Goal: Transaction & Acquisition: Book appointment/travel/reservation

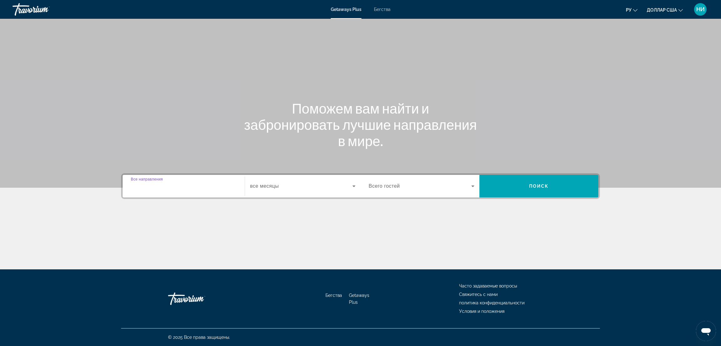
click at [174, 185] on input "Destination Все направления" at bounding box center [184, 187] width 106 height 8
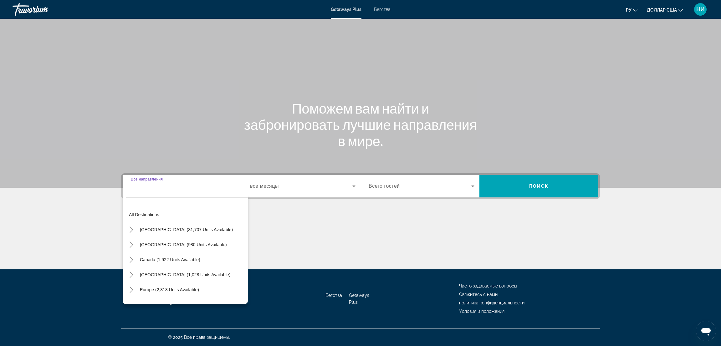
click at [157, 183] on input "Destination Все направления" at bounding box center [184, 187] width 106 height 8
click at [156, 187] on input "Destination Все направления" at bounding box center [184, 187] width 106 height 8
click at [185, 192] on div "Виджет поиска" at bounding box center [184, 187] width 106 height 18
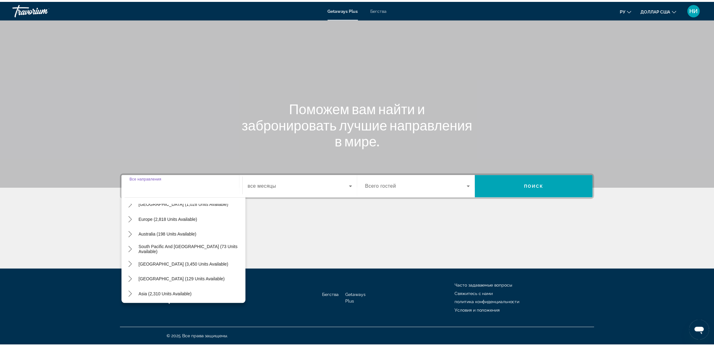
scroll to position [94, 0]
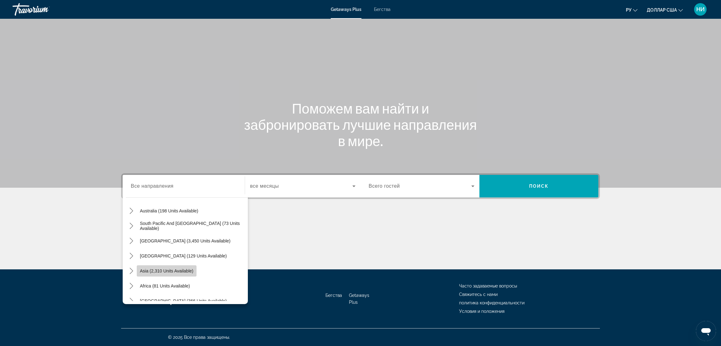
click at [193, 275] on span "Select destination: Asia (2,310 units available)" at bounding box center [167, 271] width 60 height 15
type input "**********"
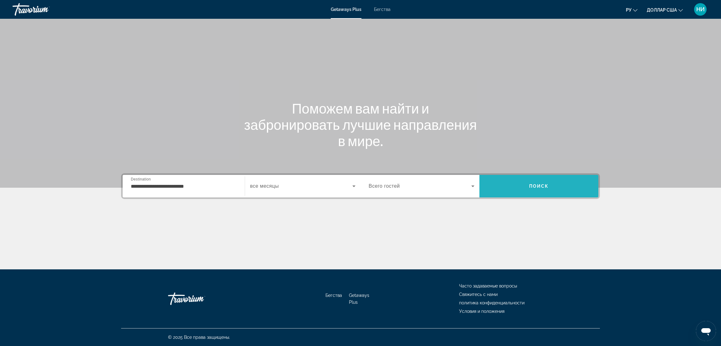
click at [533, 186] on span "Поиск" at bounding box center [540, 186] width 20 height 5
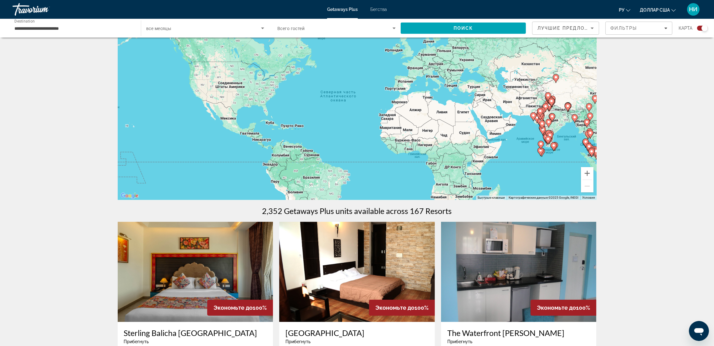
scroll to position [47, 0]
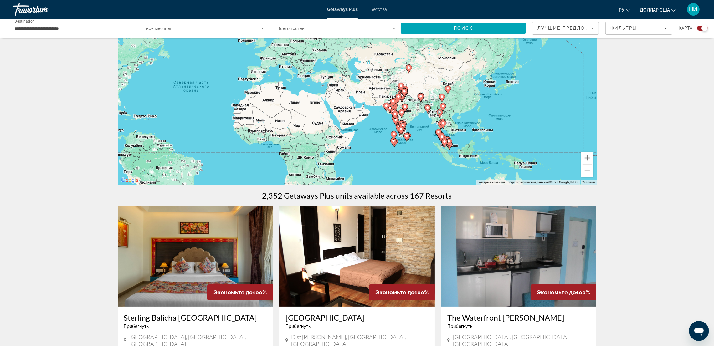
drag, startPoint x: 545, startPoint y: 161, endPoint x: 396, endPoint y: 167, distance: 149.8
click at [396, 167] on div "Чтобы активировать перетаскивание с помощью клавиатуры, нажмите Alt + Ввод. Пос…" at bounding box center [357, 91] width 479 height 188
click at [457, 128] on image "Основное содержание" at bounding box center [457, 127] width 4 height 4
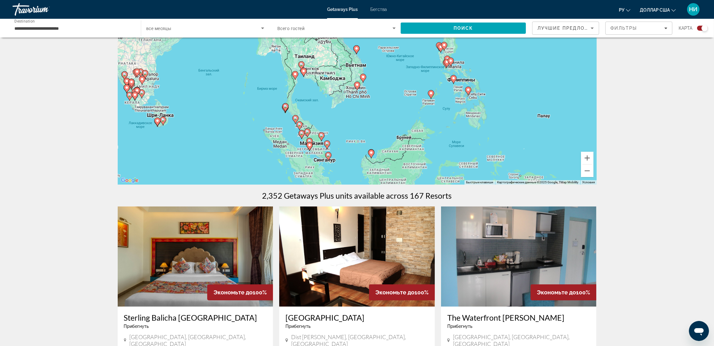
click at [358, 85] on image "Основное содержание" at bounding box center [357, 85] width 4 height 4
type input "**********"
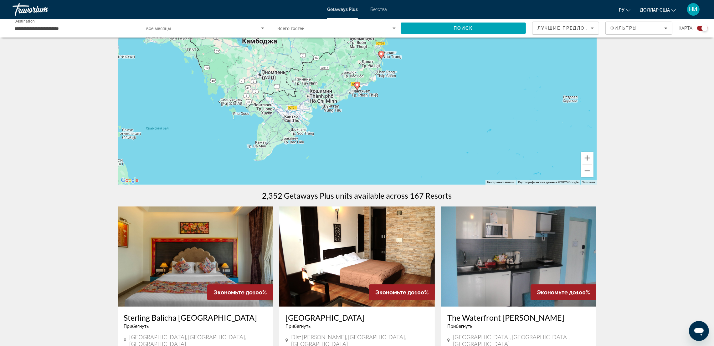
click at [358, 85] on image "Основное содержание" at bounding box center [357, 85] width 4 height 4
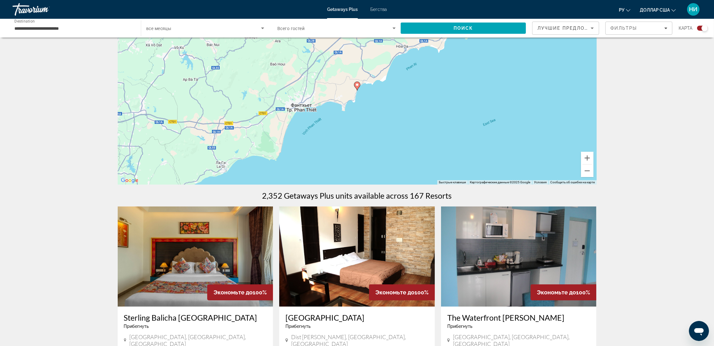
click at [358, 85] on image "Основное содержание" at bounding box center [357, 85] width 4 height 4
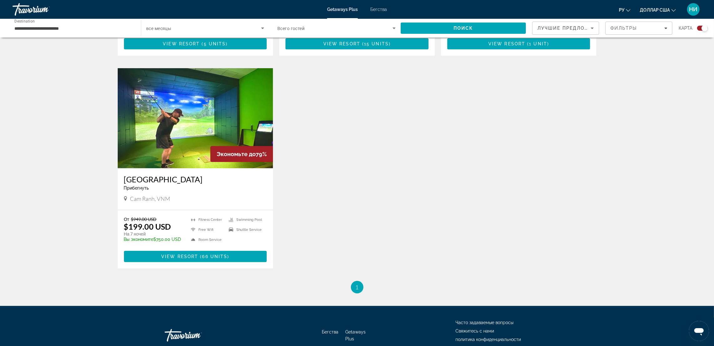
scroll to position [422, 0]
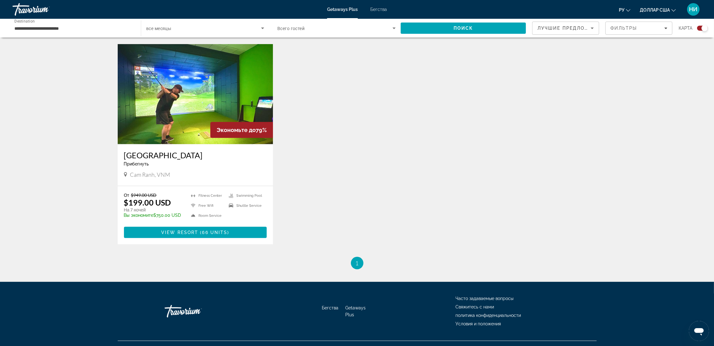
click at [231, 115] on img "Основное содержание" at bounding box center [196, 94] width 156 height 100
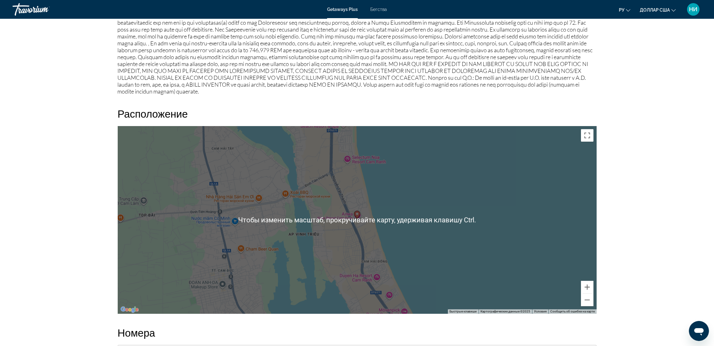
scroll to position [892, 0]
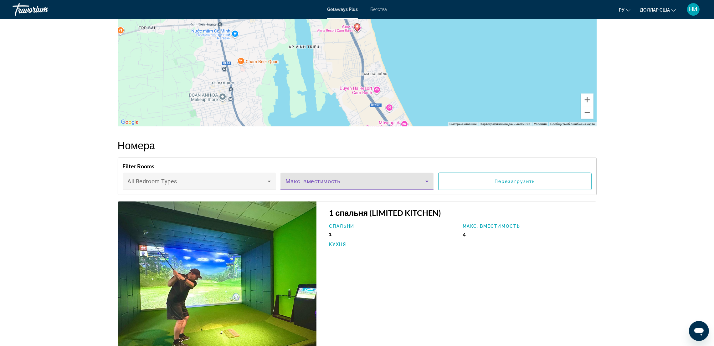
click at [429, 178] on icon "Основное содержание" at bounding box center [427, 182] width 8 height 8
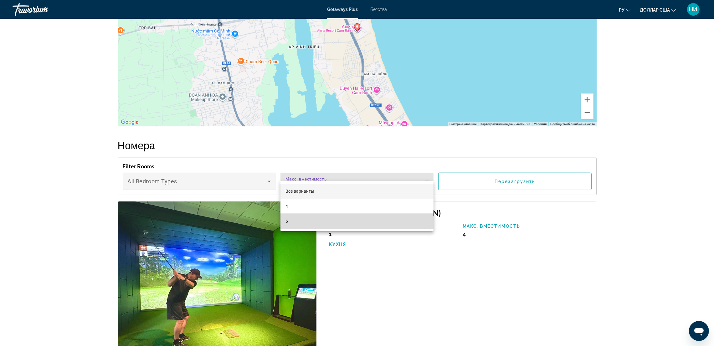
click at [291, 217] on mat-option "6" at bounding box center [357, 221] width 153 height 15
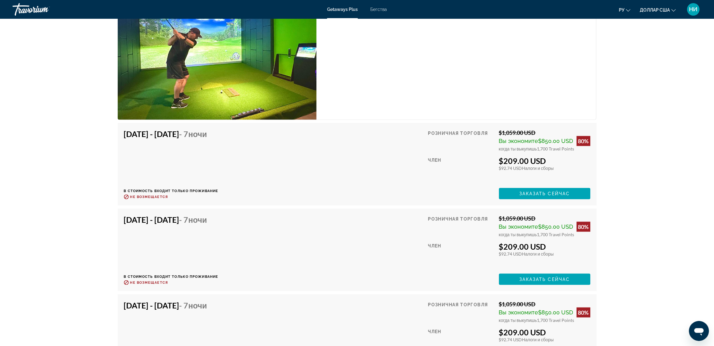
scroll to position [1106, 0]
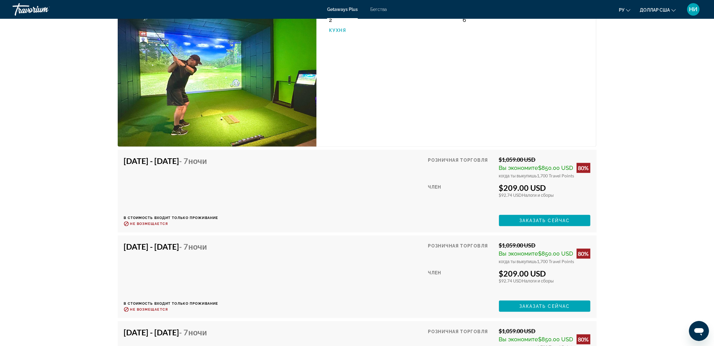
click at [387, 193] on div "[DATE] - [DATE] - 7 ночи В стоимость входит только проживание Возврат до : Не в…" at bounding box center [357, 191] width 467 height 70
click at [320, 186] on div "[DATE] - [DATE] - 7 ночи В стоимость входит только проживание Возврат до : Не в…" at bounding box center [357, 191] width 467 height 70
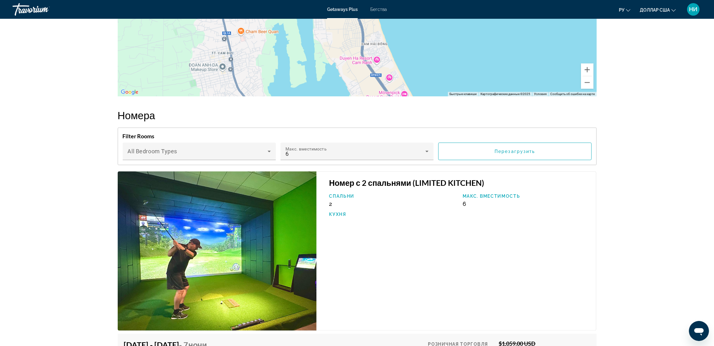
scroll to position [918, 0]
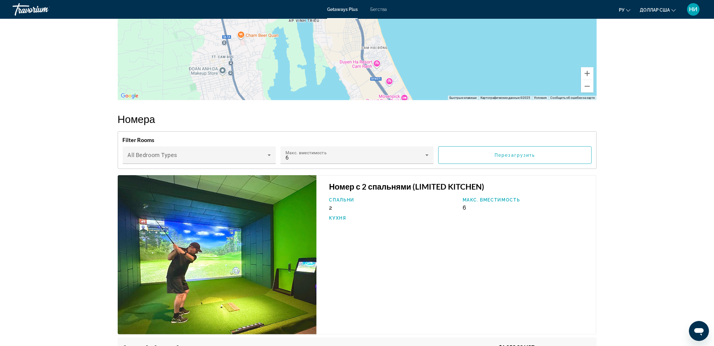
click at [267, 233] on img "Основное содержание" at bounding box center [217, 254] width 199 height 159
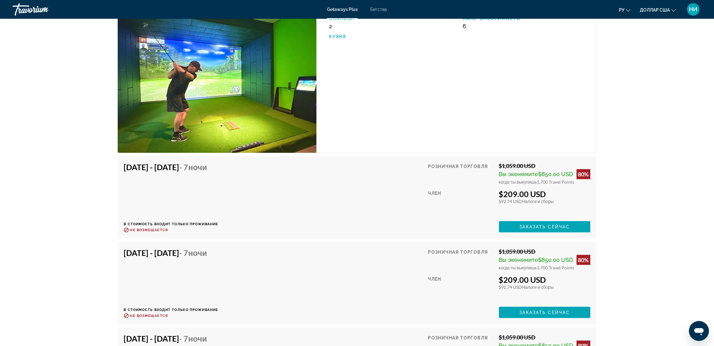
scroll to position [1106, 0]
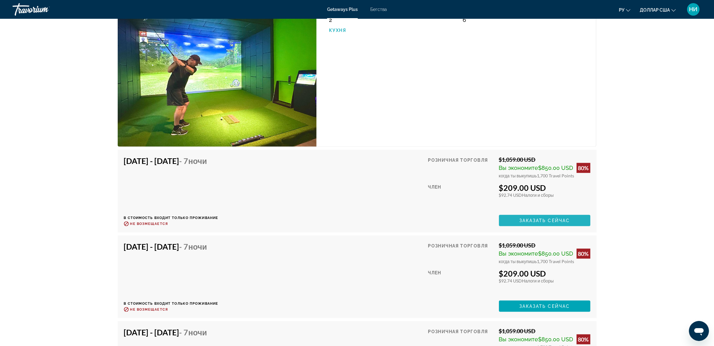
click at [534, 218] on span "Заказать сейчас" at bounding box center [545, 220] width 51 height 5
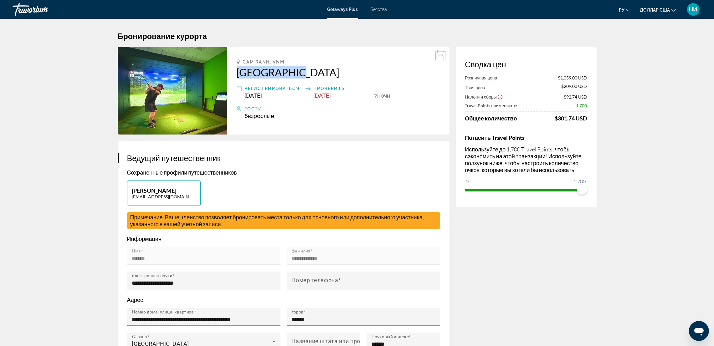
drag, startPoint x: 230, startPoint y: 77, endPoint x: 294, endPoint y: 70, distance: 64.8
click at [294, 70] on div "Cam Ranh, [GEOGRAPHIC_DATA] Регистрироваться [DATE] Проверить [DATE] 7 ночь ноч…" at bounding box center [338, 91] width 222 height 88
copy h2 "[GEOGRAPHIC_DATA]"
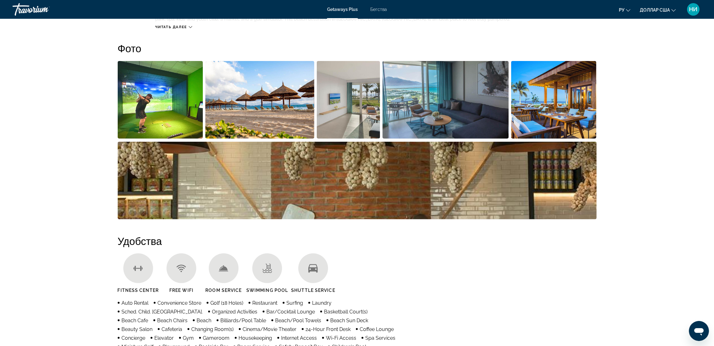
scroll to position [282, 0]
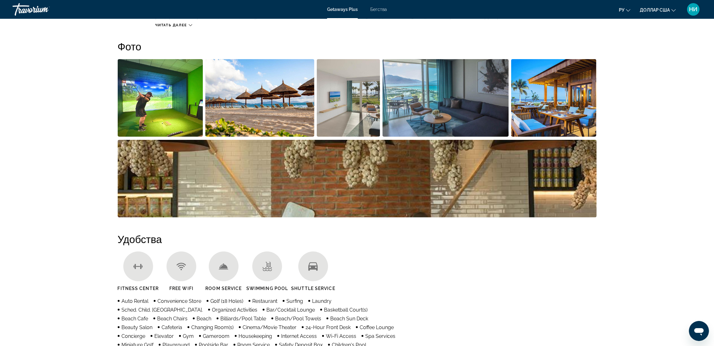
click at [177, 111] on img "Open full-screen image slider" at bounding box center [160, 98] width 85 height 78
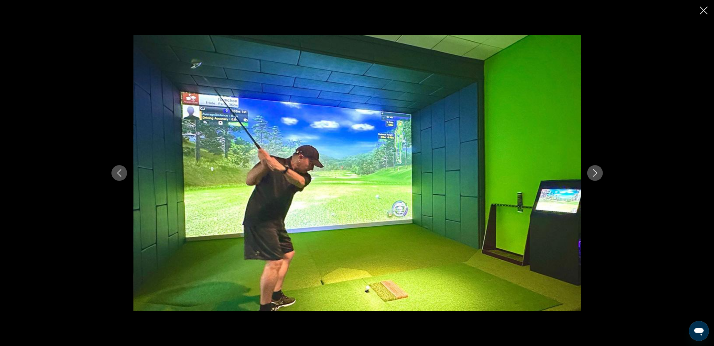
click at [597, 171] on icon "Next image" at bounding box center [596, 173] width 8 height 8
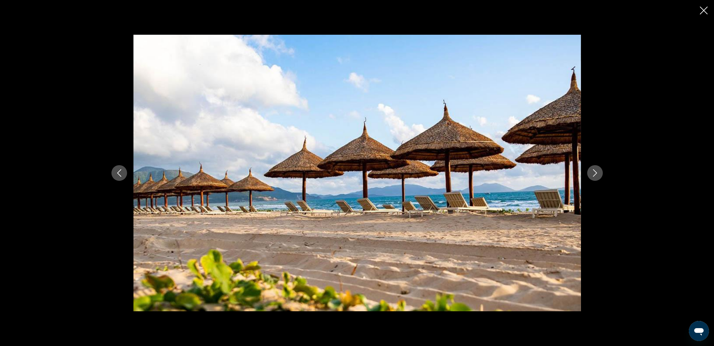
click at [597, 171] on icon "Next image" at bounding box center [596, 173] width 8 height 8
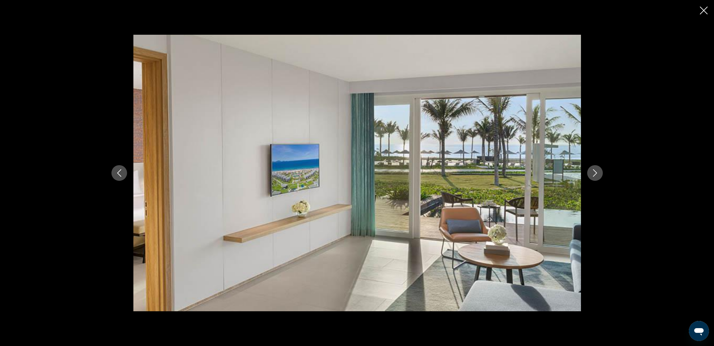
click at [597, 171] on icon "Next image" at bounding box center [596, 173] width 8 height 8
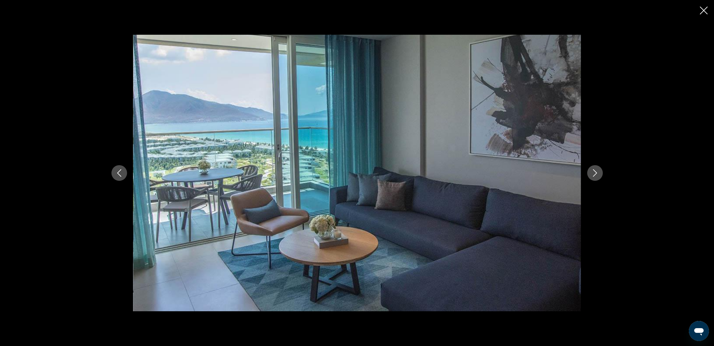
click at [597, 171] on icon "Next image" at bounding box center [596, 173] width 8 height 8
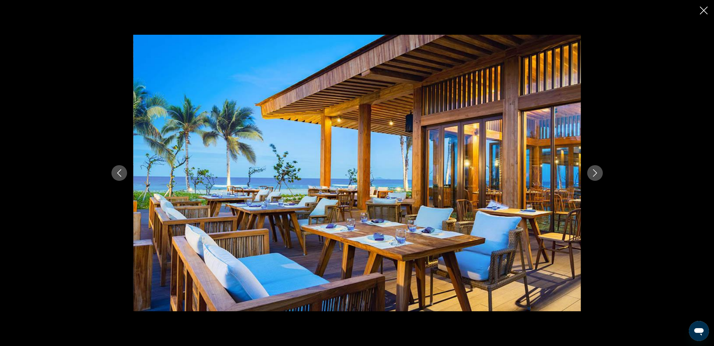
click at [597, 171] on icon "Next image" at bounding box center [596, 173] width 8 height 8
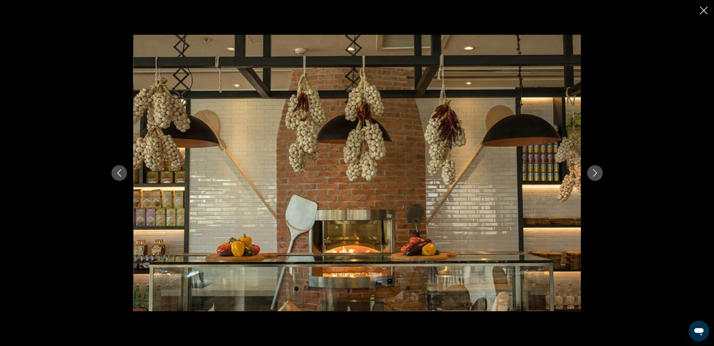
click at [597, 171] on icon "Next image" at bounding box center [596, 173] width 8 height 8
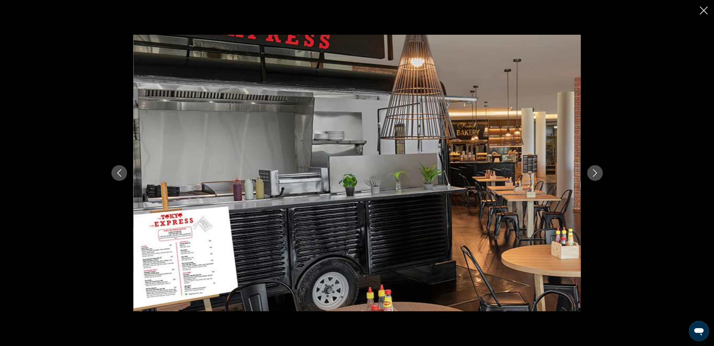
click at [597, 171] on icon "Next image" at bounding box center [596, 173] width 8 height 8
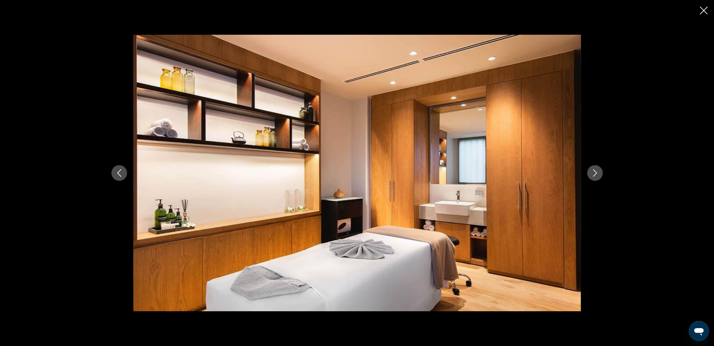
click at [597, 171] on icon "Next image" at bounding box center [596, 173] width 8 height 8
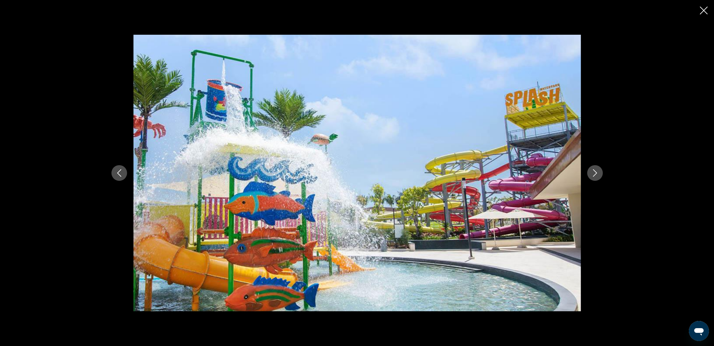
click at [597, 171] on icon "Next image" at bounding box center [596, 173] width 8 height 8
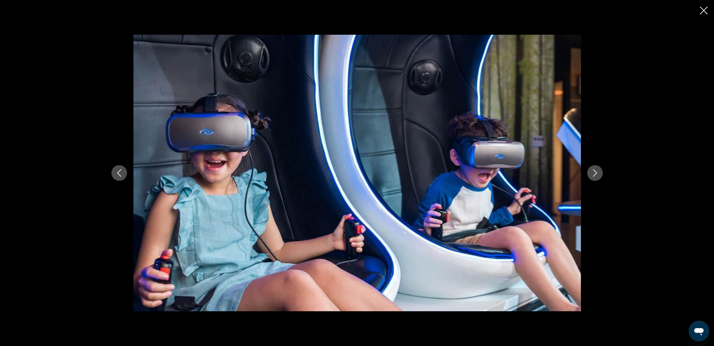
click at [597, 171] on icon "Next image" at bounding box center [596, 173] width 8 height 8
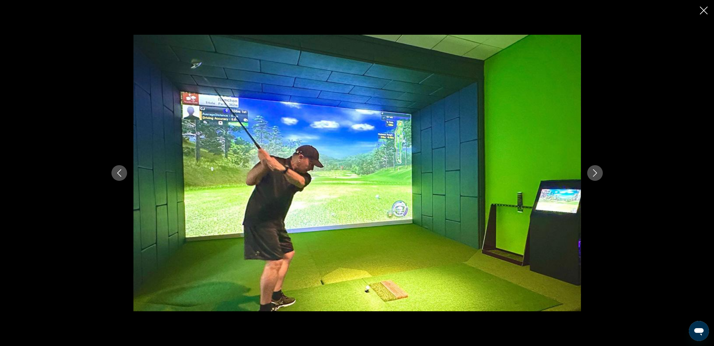
click at [703, 7] on icon "Close slideshow" at bounding box center [704, 11] width 8 height 8
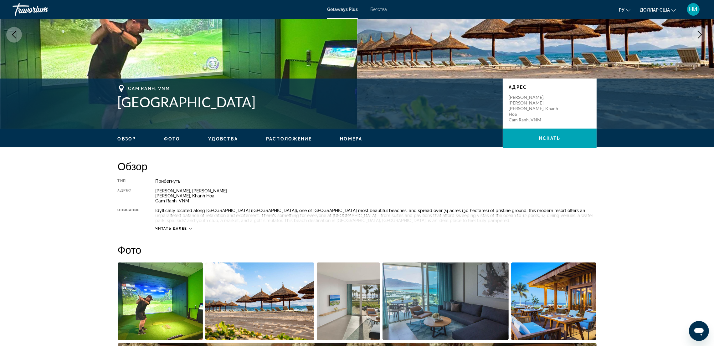
scroll to position [94, 0]
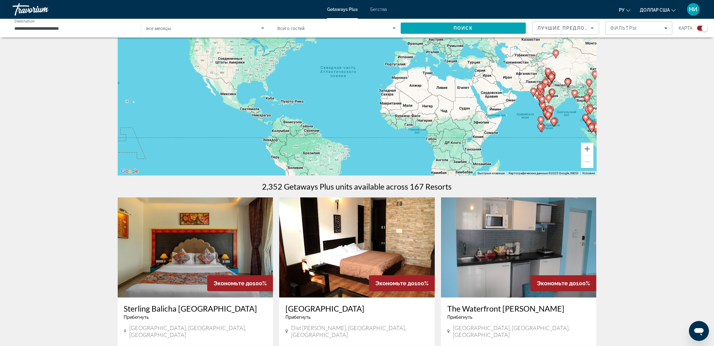
scroll to position [47, 0]
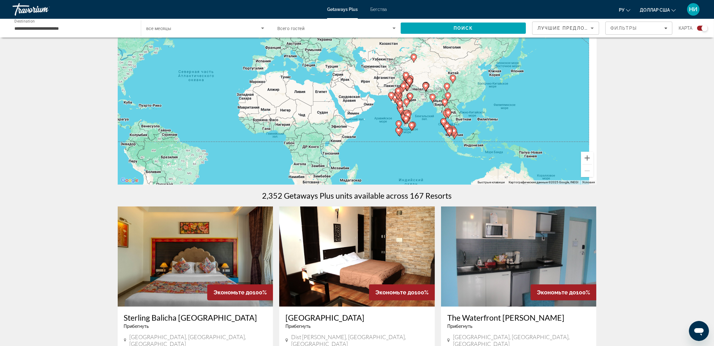
drag, startPoint x: 550, startPoint y: 156, endPoint x: 405, endPoint y: 151, distance: 145.7
click at [405, 151] on div "Чтобы активировать перетаскивание с помощью клавиатуры, нажмите Alt + Ввод. Пос…" at bounding box center [357, 91] width 479 height 188
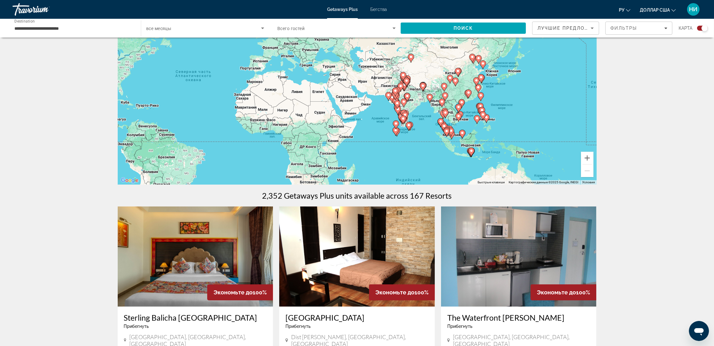
scroll to position [0, 0]
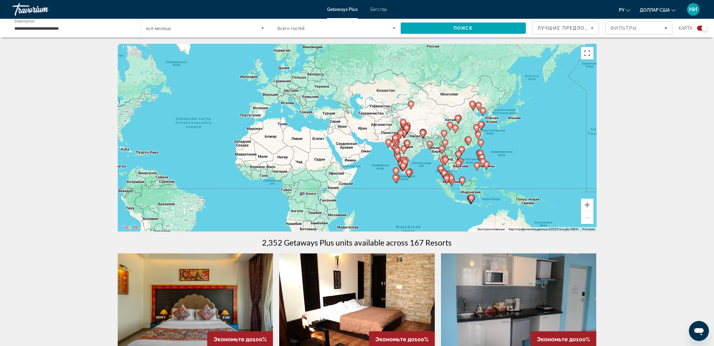
click at [473, 166] on div "Чтобы активировать перетаскивание с помощью клавиатуры, нажмите Alt + Ввод. Пос…" at bounding box center [357, 138] width 479 height 188
click at [468, 167] on div "Чтобы активировать перетаскивание с помощью клавиатуры, нажмите Alt + Ввод. Пос…" at bounding box center [357, 138] width 479 height 188
click at [458, 166] on icon "Основное содержание" at bounding box center [459, 164] width 6 height 8
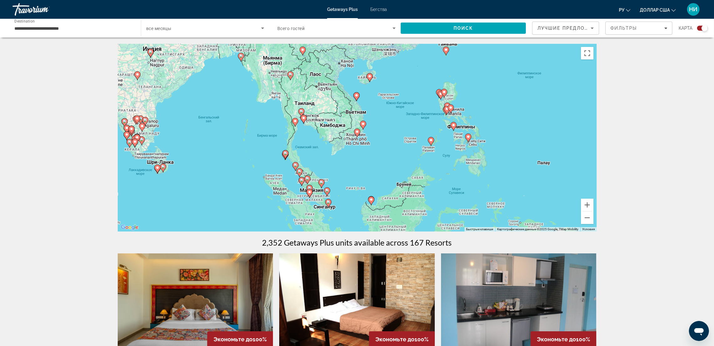
click at [355, 132] on icon "Основное содержание" at bounding box center [357, 133] width 6 height 8
type input "**********"
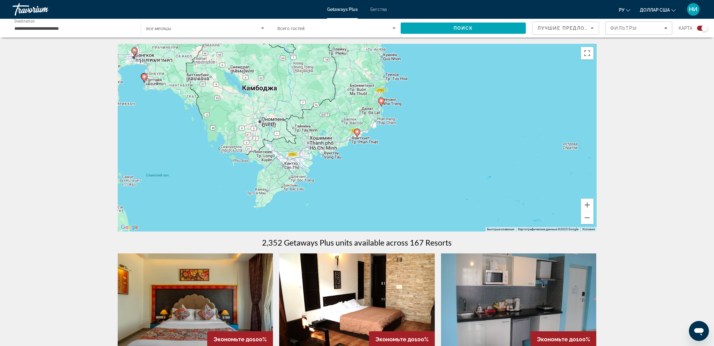
click at [380, 106] on gmp-advanced-marker "Основное содержание" at bounding box center [381, 101] width 6 height 9
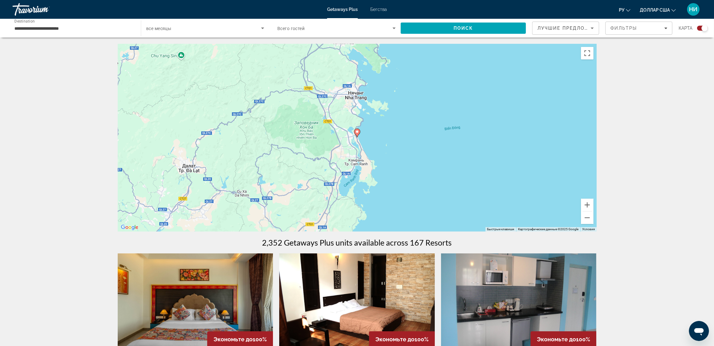
click at [354, 131] on gmp-advanced-marker "Основное содержание" at bounding box center [357, 132] width 6 height 9
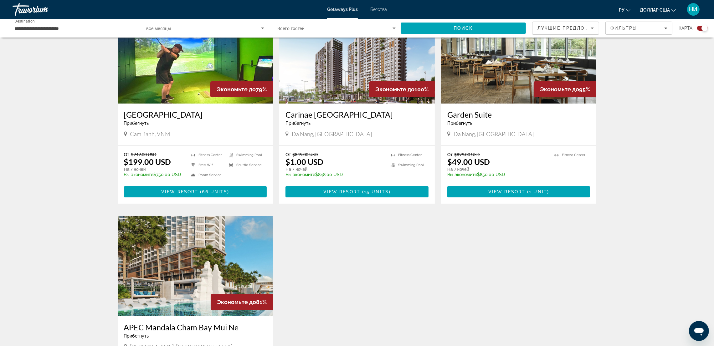
scroll to position [235, 0]
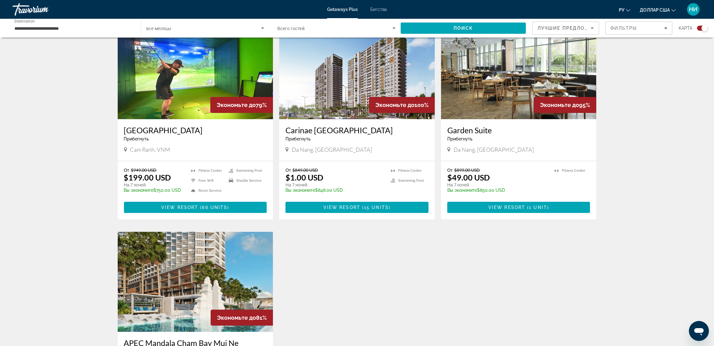
click at [209, 147] on div "Cam Ranh, VNM" at bounding box center [195, 149] width 143 height 7
click at [187, 131] on h3 "[GEOGRAPHIC_DATA]" at bounding box center [195, 130] width 143 height 9
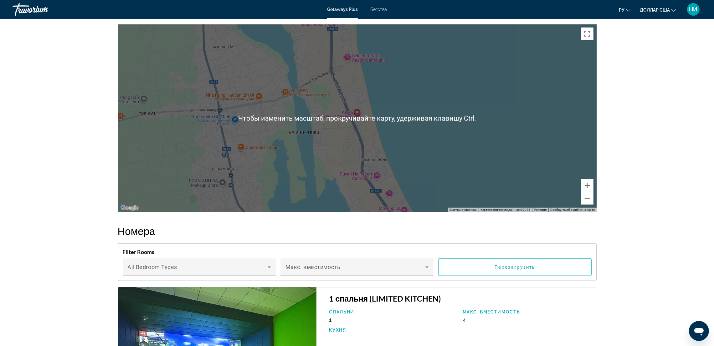
scroll to position [892, 0]
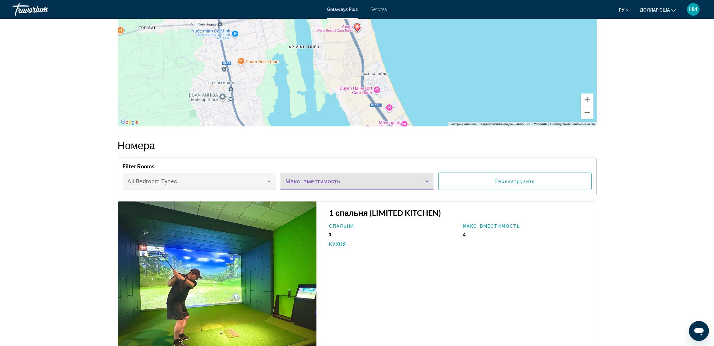
click at [424, 178] on icon "Основное содержание" at bounding box center [427, 182] width 8 height 8
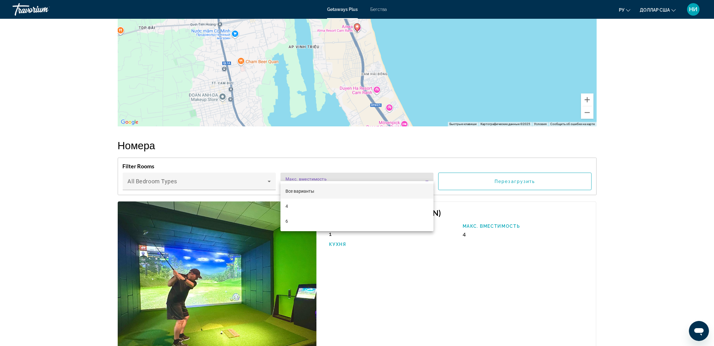
click at [217, 177] on div at bounding box center [357, 173] width 714 height 346
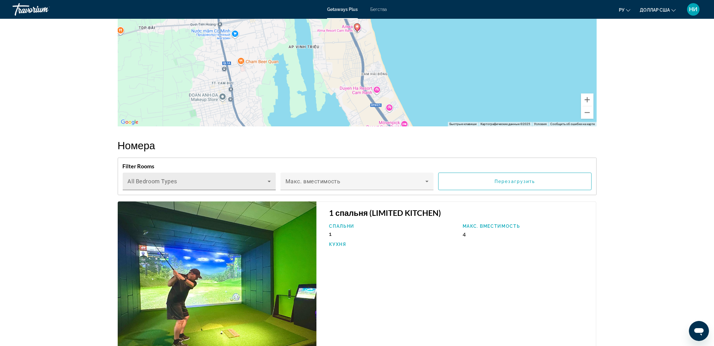
click at [270, 181] on icon "Основное содержание" at bounding box center [269, 182] width 3 height 2
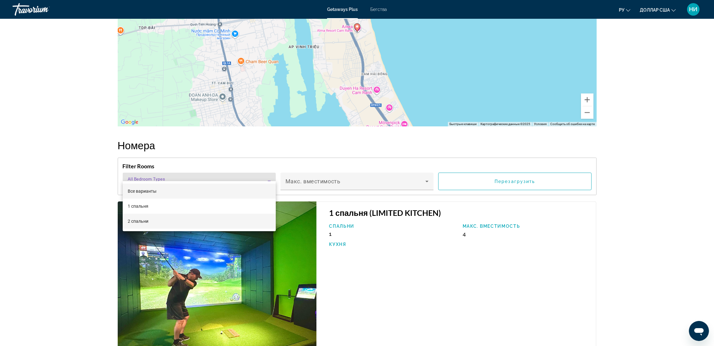
click at [165, 225] on mat-option "2 спальни" at bounding box center [199, 221] width 153 height 15
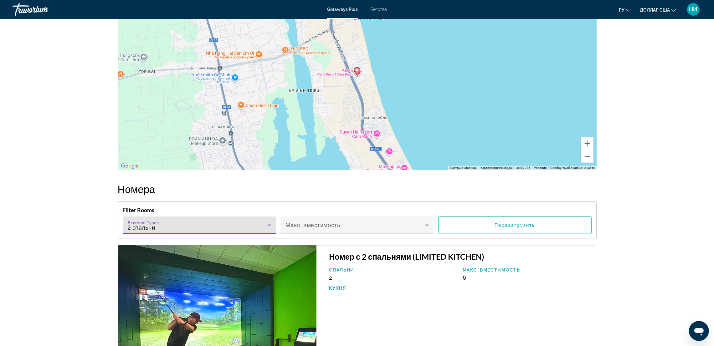
scroll to position [825, 0]
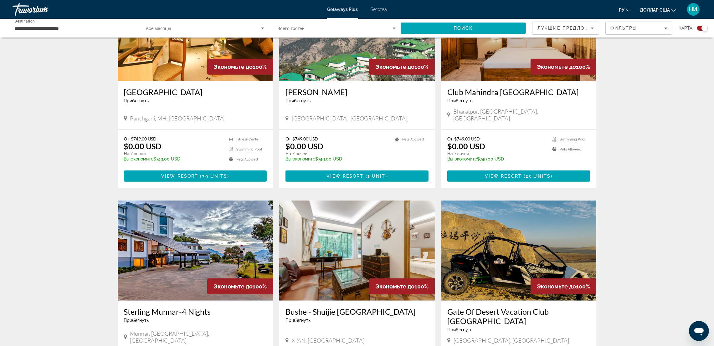
scroll to position [469, 0]
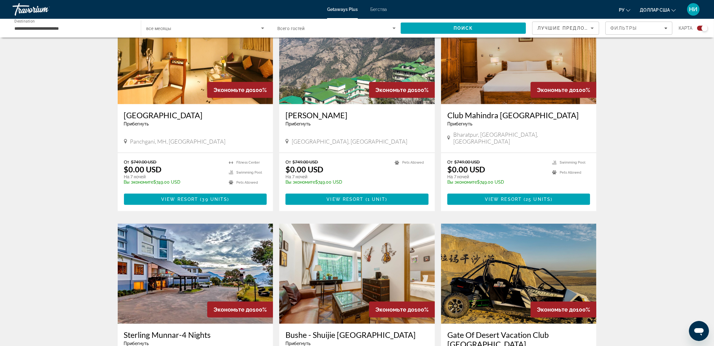
click at [196, 80] on img "Основное содержание" at bounding box center [196, 54] width 156 height 100
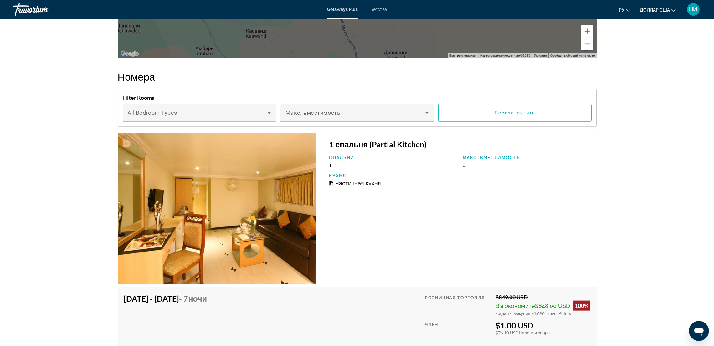
scroll to position [1033, 0]
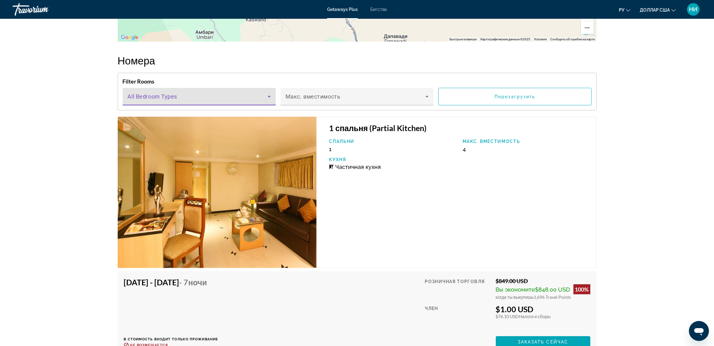
click at [266, 96] on icon "Основное содержание" at bounding box center [270, 97] width 8 height 8
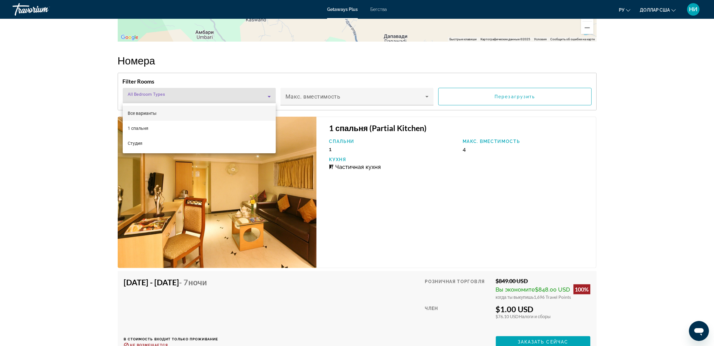
click at [380, 96] on div at bounding box center [357, 173] width 714 height 346
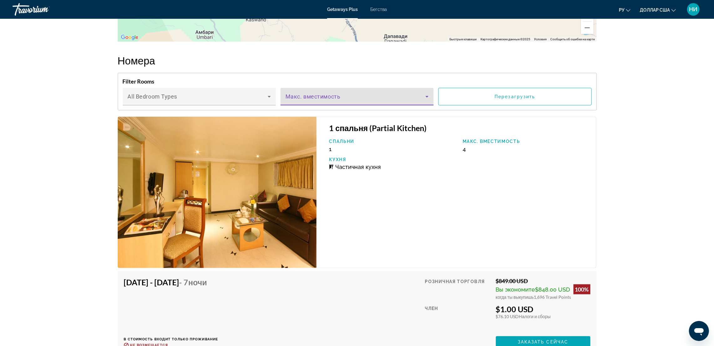
click at [380, 96] on span "Основное содержание" at bounding box center [356, 100] width 140 height 8
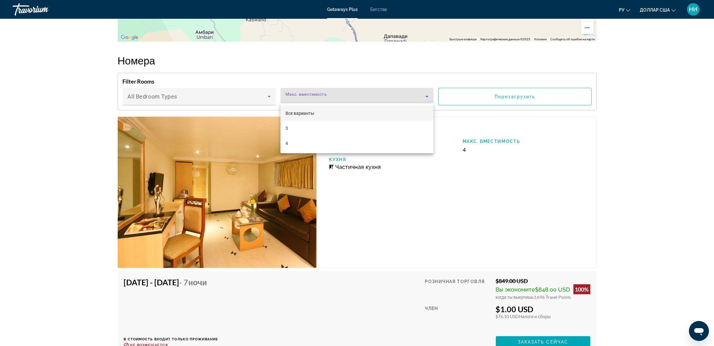
click at [496, 218] on div at bounding box center [357, 173] width 714 height 346
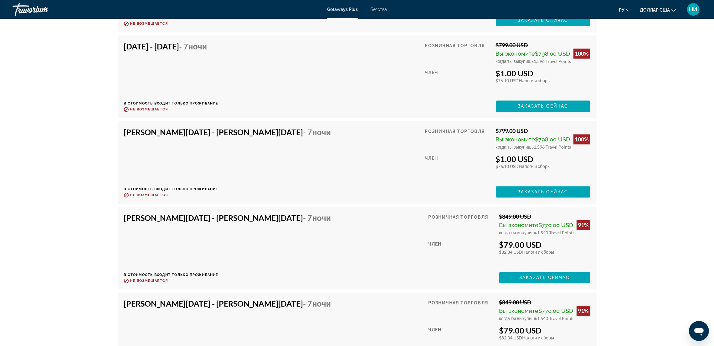
scroll to position [1785, 0]
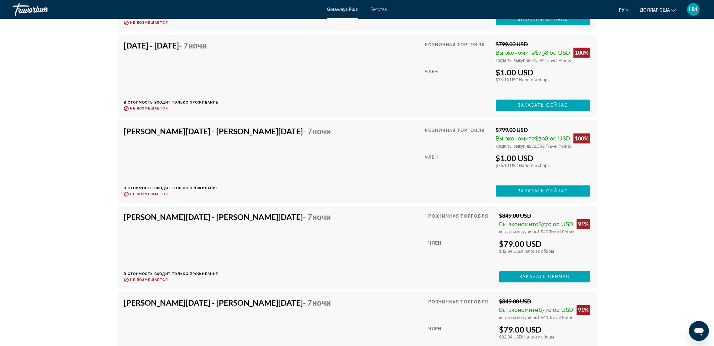
click at [390, 164] on div "[PERSON_NAME][DATE] - [PERSON_NAME][DATE] - 7 ночи В стоимость входит только пр…" at bounding box center [357, 162] width 467 height 70
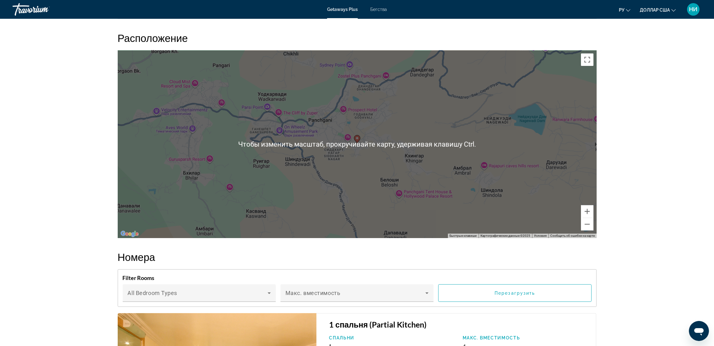
scroll to position [845, 0]
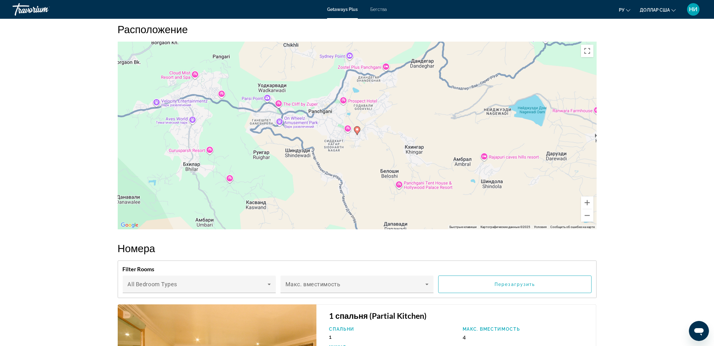
click at [363, 174] on div "Чтобы активировать перетаскивание с помощью клавиатуры, нажмите Alt + Ввод. Пос…" at bounding box center [357, 136] width 479 height 188
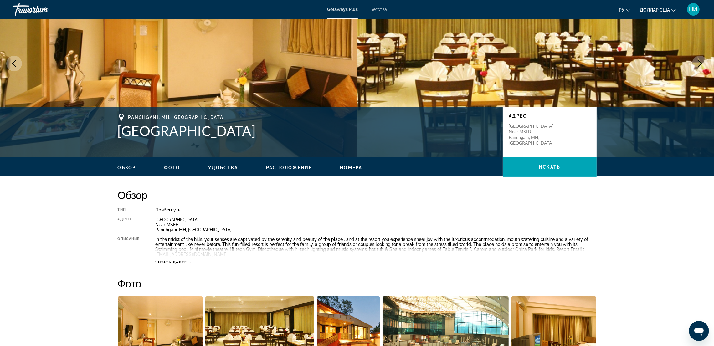
scroll to position [47, 0]
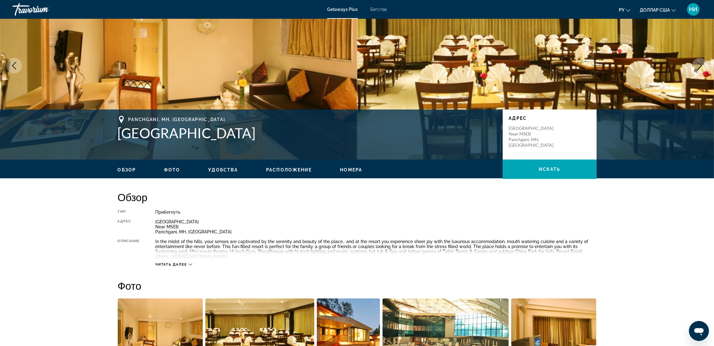
drag, startPoint x: 119, startPoint y: 128, endPoint x: 268, endPoint y: 140, distance: 149.5
click at [268, 140] on h1 "[GEOGRAPHIC_DATA]" at bounding box center [307, 133] width 379 height 16
copy h1 "[GEOGRAPHIC_DATA]"
click at [128, 120] on span "Panchgani, MH, [GEOGRAPHIC_DATA]" at bounding box center [176, 119] width 97 height 5
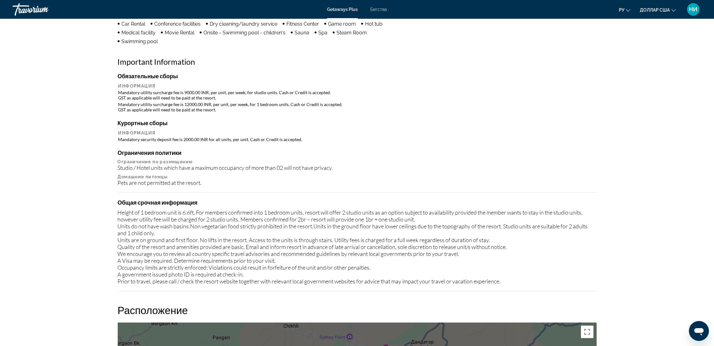
scroll to position [563, 0]
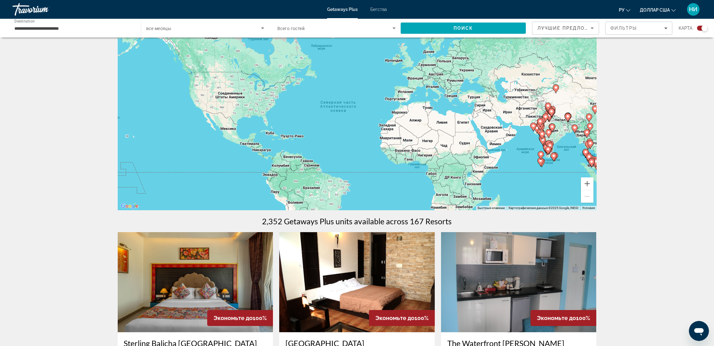
scroll to position [12, 0]
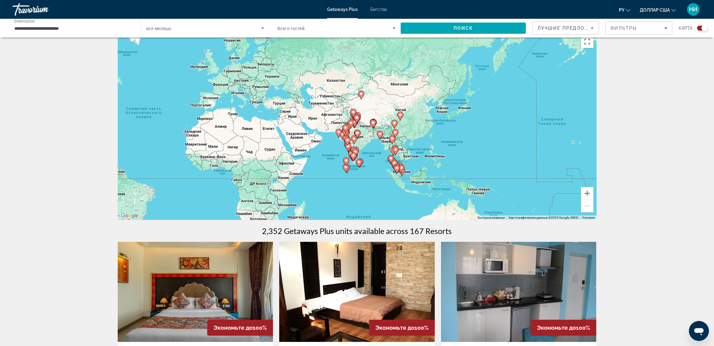
drag, startPoint x: 537, startPoint y: 206, endPoint x: 313, endPoint y: 198, distance: 224.1
click at [313, 198] on div "Чтобы активировать перетаскивание с помощью клавиатуры, нажмите Alt + Ввод. Пос…" at bounding box center [357, 126] width 479 height 188
click at [416, 164] on div "Чтобы активировать перетаскивание с помощью клавиатуры, нажмите Alt + Ввод. Пос…" at bounding box center [357, 126] width 479 height 188
click at [415, 150] on div "Чтобы активировать перетаскивание с помощью клавиатуры, нажмите Alt + Ввод. Пос…" at bounding box center [357, 126] width 479 height 188
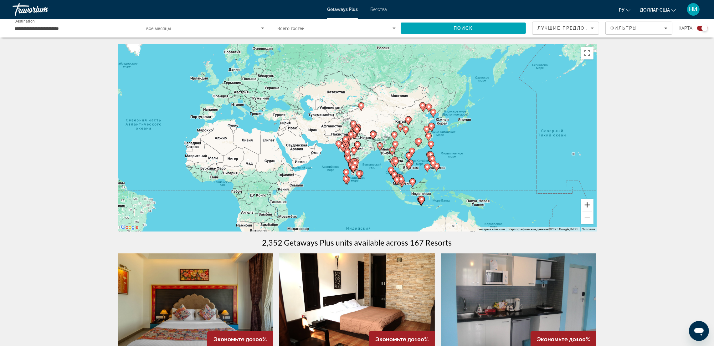
click at [587, 209] on button "Увеличить" at bounding box center [587, 205] width 13 height 13
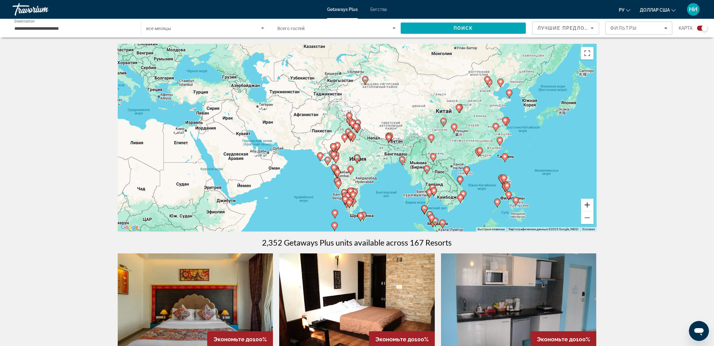
click at [587, 205] on button "Увеличить" at bounding box center [587, 205] width 13 height 13
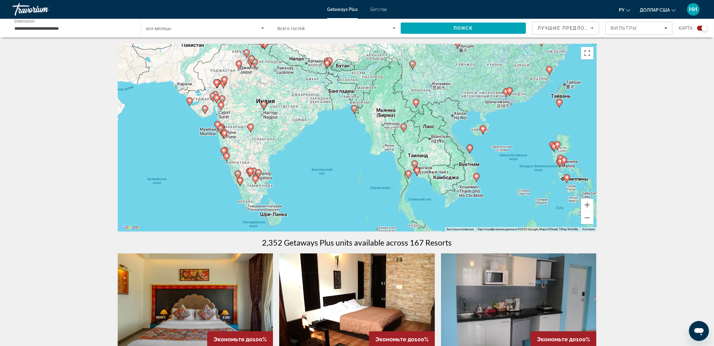
drag, startPoint x: 516, startPoint y: 192, endPoint x: 420, endPoint y: 109, distance: 126.6
click at [420, 109] on div "Чтобы активировать перетаскивание с помощью клавиатуры, нажмите Alt + Ввод. Пос…" at bounding box center [357, 138] width 479 height 188
click at [586, 207] on button "Увеличить" at bounding box center [587, 205] width 13 height 13
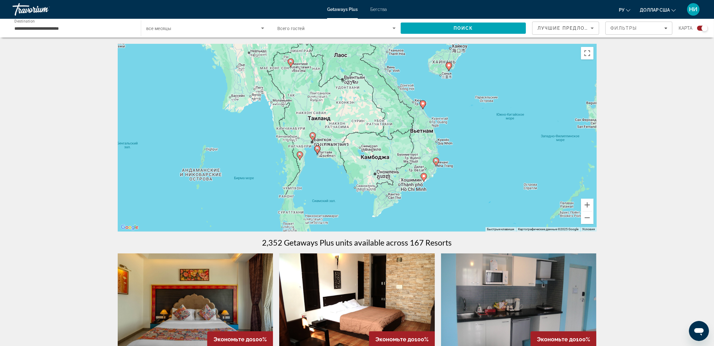
drag, startPoint x: 535, startPoint y: 197, endPoint x: 369, endPoint y: 132, distance: 178.1
click at [369, 132] on div "Чтобы активировать перетаскивание с помощью клавиатуры, нажмите Alt + Ввод. Пос…" at bounding box center [357, 138] width 479 height 188
click at [318, 155] on div "Чтобы активировать перетаскивание с помощью клавиатуры, нажмите Alt + Ввод. Пос…" at bounding box center [357, 138] width 479 height 188
click at [318, 147] on g "Основное содержание" at bounding box center [317, 150] width 6 height 9
click at [318, 147] on image "Основное содержание" at bounding box center [318, 149] width 4 height 4
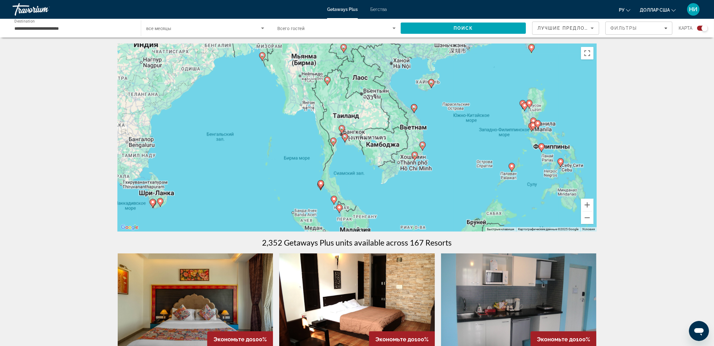
click at [318, 147] on div "Чтобы активировать перетаскивание с помощью клавиатуры, нажмите Alt + Ввод. Пос…" at bounding box center [357, 138] width 479 height 188
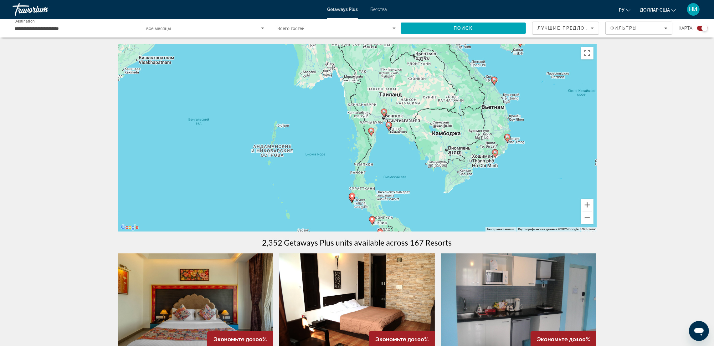
click at [386, 129] on gmp-advanced-marker "Основное содержание" at bounding box center [389, 126] width 6 height 9
type input "**********"
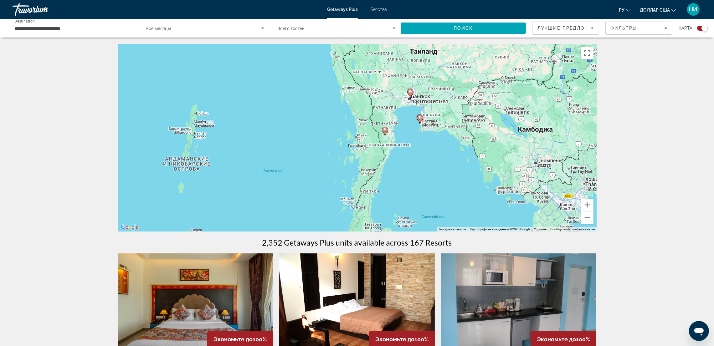
click at [425, 121] on div "Для навигации используйте клавиши со стрелками. Чтобы активировать перетаскиван…" at bounding box center [357, 138] width 479 height 188
click at [425, 122] on div "Чтобы активировать перетаскивание с помощью клавиатуры, нажмите Alt + Ввод. Пос…" at bounding box center [357, 138] width 479 height 188
drag, startPoint x: 642, startPoint y: 231, endPoint x: 632, endPoint y: 193, distance: 39.3
click at [420, 122] on icon "Основное содержание" at bounding box center [420, 119] width 6 height 8
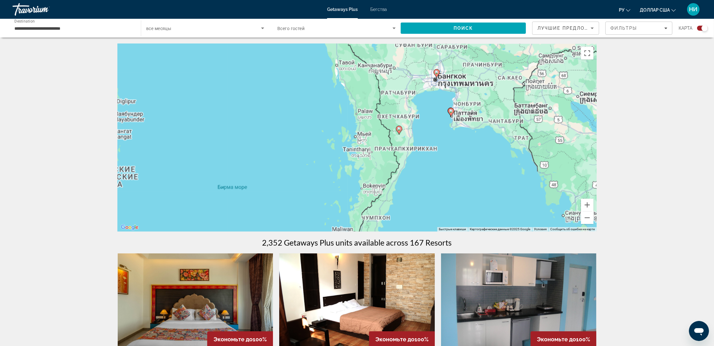
click at [420, 121] on div "Для навигации используйте клавиши со стрелками. Чтобы активировать перетаскиван…" at bounding box center [357, 138] width 479 height 188
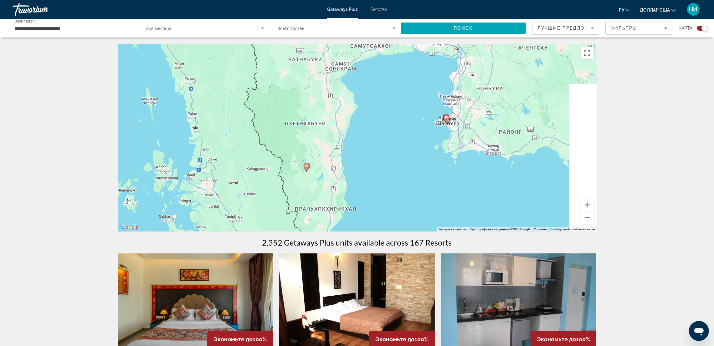
drag, startPoint x: 483, startPoint y: 139, endPoint x: 358, endPoint y: 175, distance: 129.7
click at [358, 175] on div "Чтобы активировать перетаскивание с помощью клавиатуры, нажмите Alt + Ввод. Пос…" at bounding box center [357, 138] width 479 height 188
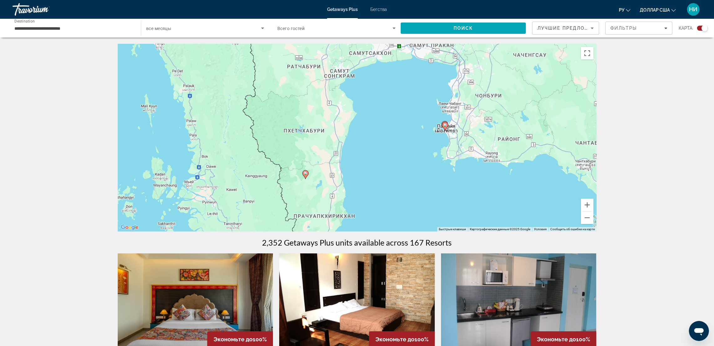
scroll to position [47, 0]
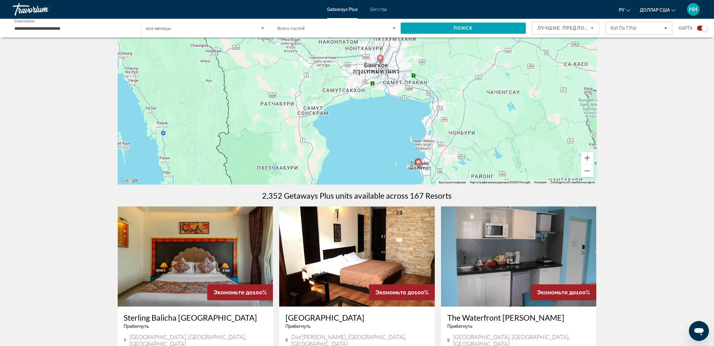
drag, startPoint x: 520, startPoint y: 128, endPoint x: 494, endPoint y: 213, distance: 88.9
click at [420, 163] on image "Основное содержание" at bounding box center [419, 163] width 4 height 4
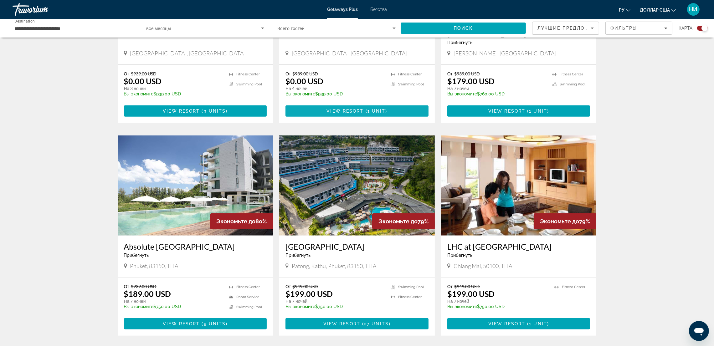
scroll to position [601, 0]
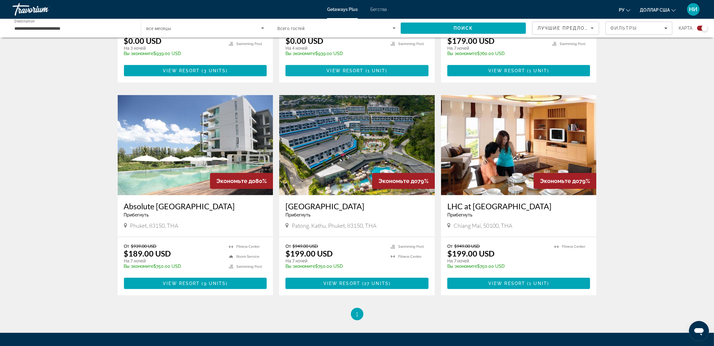
click at [364, 156] on img "Основное содержание" at bounding box center [357, 145] width 156 height 100
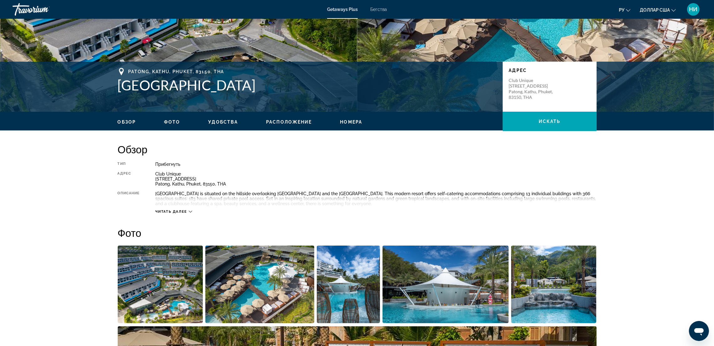
scroll to position [94, 0]
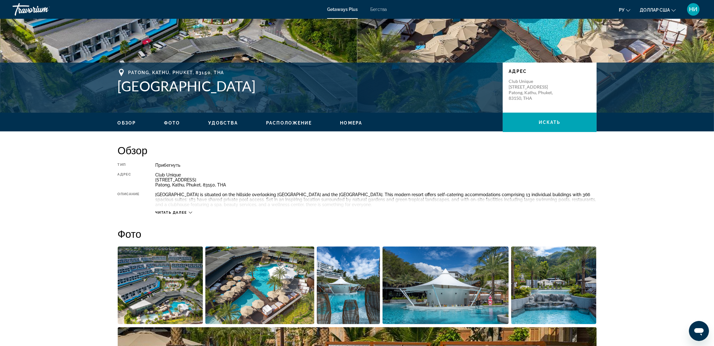
drag, startPoint x: 115, startPoint y: 85, endPoint x: 267, endPoint y: 86, distance: 152.2
click at [267, 86] on div "Patong, Kathu, [GEOGRAPHIC_DATA], 83150, [GEOGRAPHIC_DATA] [GEOGRAPHIC_DATA] [S…" at bounding box center [357, 88] width 504 height 38
click at [267, 86] on h1 "[GEOGRAPHIC_DATA]" at bounding box center [307, 86] width 379 height 16
drag, startPoint x: 156, startPoint y: 85, endPoint x: 163, endPoint y: 95, distance: 12.0
click at [156, 86] on h1 "[GEOGRAPHIC_DATA]" at bounding box center [307, 86] width 379 height 16
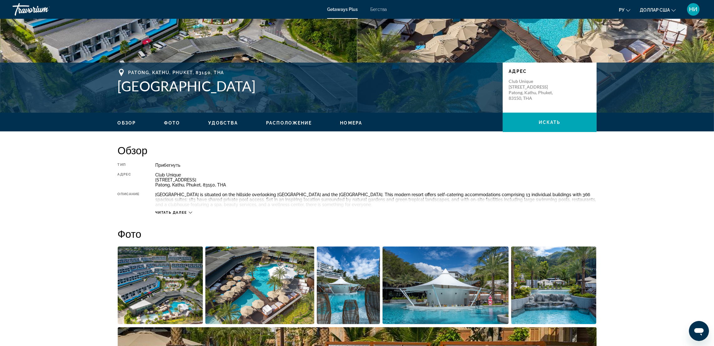
drag, startPoint x: 118, startPoint y: 87, endPoint x: 251, endPoint y: 89, distance: 133.7
click at [251, 89] on h1 "[GEOGRAPHIC_DATA]" at bounding box center [307, 86] width 379 height 16
drag, startPoint x: 240, startPoint y: 86, endPoint x: 212, endPoint y: 92, distance: 29.1
click at [212, 92] on h1 "[GEOGRAPHIC_DATA]" at bounding box center [307, 86] width 379 height 16
drag, startPoint x: 157, startPoint y: 194, endPoint x: 201, endPoint y: 196, distance: 44.2
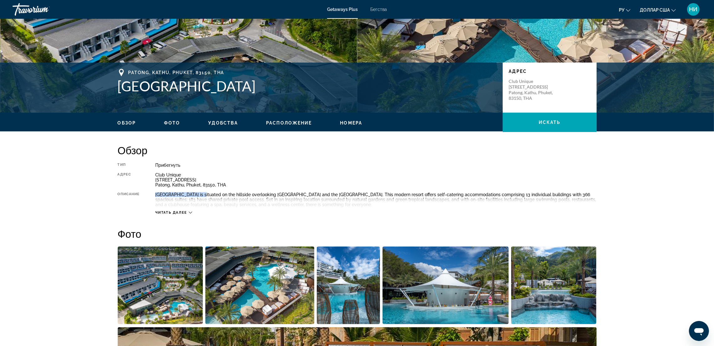
click at [201, 196] on div "[GEOGRAPHIC_DATA] is situated on the hillside overlooking [GEOGRAPHIC_DATA] and…" at bounding box center [375, 199] width 441 height 15
copy div "[GEOGRAPHIC_DATA]"
